Goal: Information Seeking & Learning: Learn about a topic

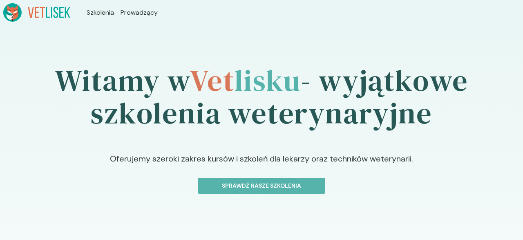
click at [121, 13] on ul "Szkolenia Prowadzący" at bounding box center [122, 12] width 104 height 18
click at [126, 13] on span "Prowadzący" at bounding box center [140, 13] width 39 height 10
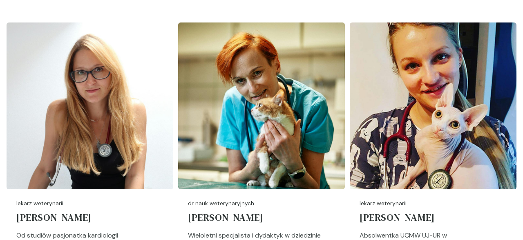
scroll to position [1740, 0]
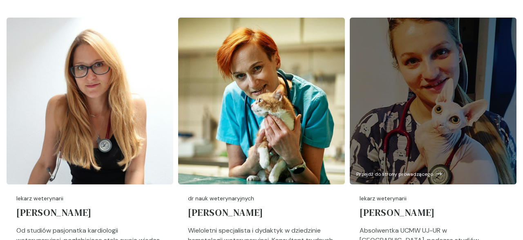
click at [465, 95] on div at bounding box center [433, 101] width 167 height 167
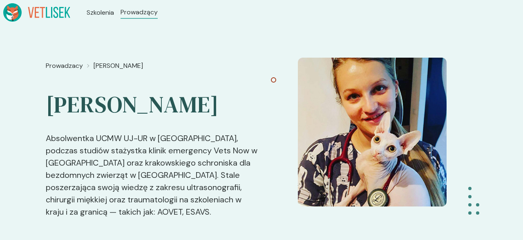
click at [137, 124] on p "Absolwentka UCMW UJ-UR w [GEOGRAPHIC_DATA], podczas studiów stażystka klinik em…" at bounding box center [153, 168] width 215 height 99
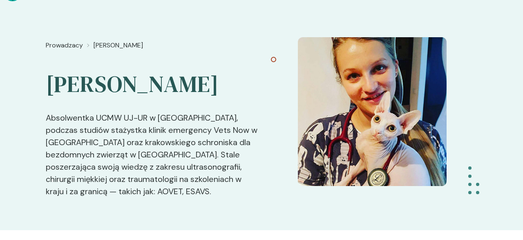
scroll to position [20, 0]
click at [139, 144] on p "Absolwentka UCMW UJ-UR w [GEOGRAPHIC_DATA], podczas studiów stażystka klinik em…" at bounding box center [153, 148] width 215 height 99
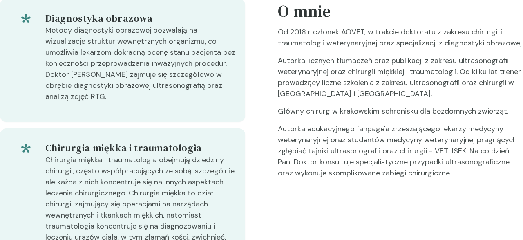
scroll to position [285, 0]
click at [383, 164] on p "Autorka edukacyjnego fanpage'a zrzeszającego lekarzy medycyny weterynaryjnej or…" at bounding box center [400, 155] width 245 height 62
click at [386, 194] on div "O mnie Od 2018 r członek AOVET, w trakcie doktoratu z zakresu chirurgii i traum…" at bounding box center [400, 142] width 245 height 286
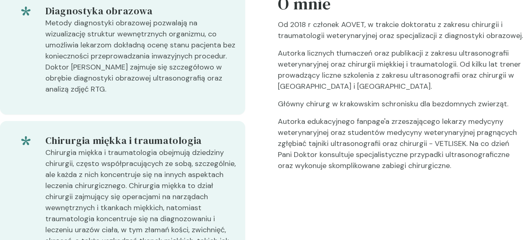
scroll to position [0, 0]
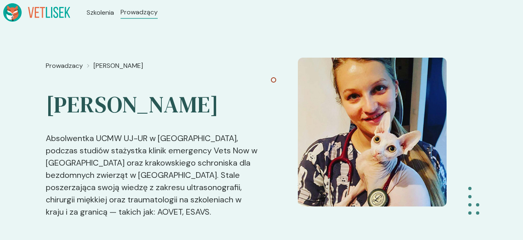
click at [50, 2] on header "Szkolenia Prowadzący" at bounding box center [261, 12] width 523 height 25
click at [45, 20] on icon at bounding box center [36, 12] width 67 height 18
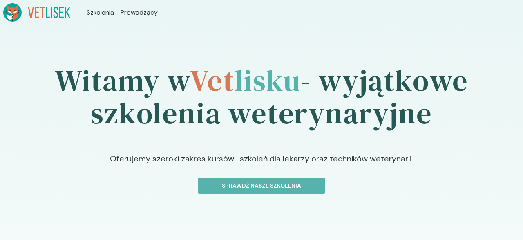
click at [45, 20] on icon at bounding box center [36, 12] width 67 height 18
click at [93, 6] on ul "Szkolenia Prowadzący" at bounding box center [122, 12] width 104 height 18
click at [99, 11] on span "Szkolenia" at bounding box center [102, 13] width 30 height 10
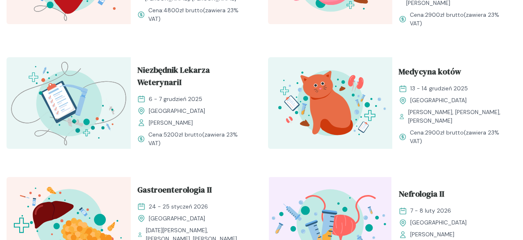
scroll to position [836, 0]
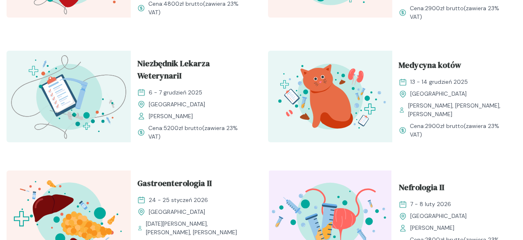
click at [89, 67] on img at bounding box center [69, 97] width 124 height 92
click at [138, 60] on span "Niezbędnik Lekarza WeterynariI" at bounding box center [192, 71] width 111 height 28
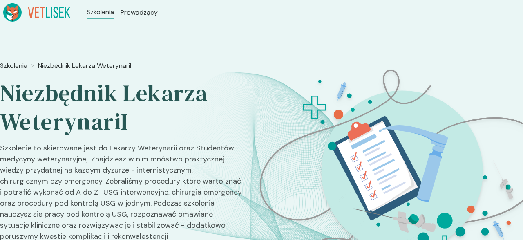
click at [154, 189] on p "Szkolenie to skierowane jest do Lekarzy Weterynarii oraz Studentów medycyny wet…" at bounding box center [121, 229] width 243 height 172
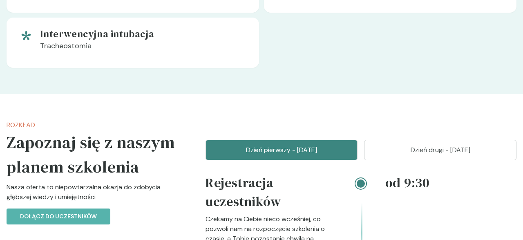
scroll to position [931, 0]
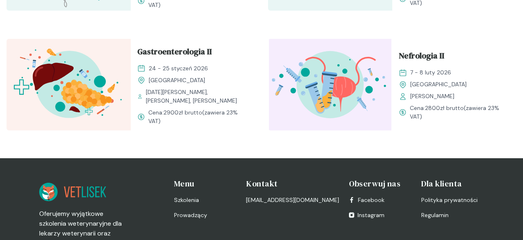
scroll to position [1035, 0]
